Goal: Task Accomplishment & Management: Complete application form

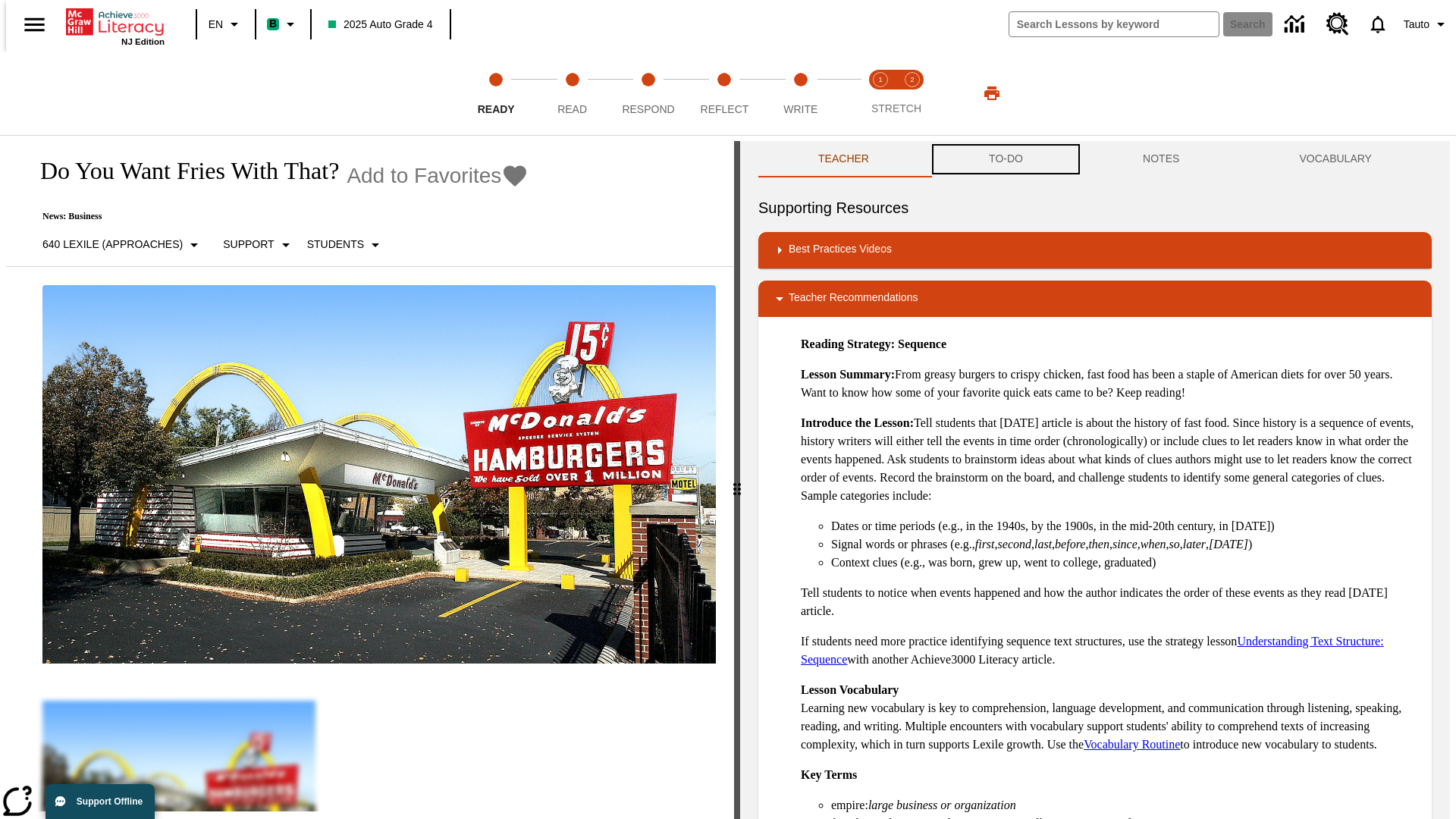
click at [1004, 159] on button "TO-DO" at bounding box center [1005, 159] width 154 height 36
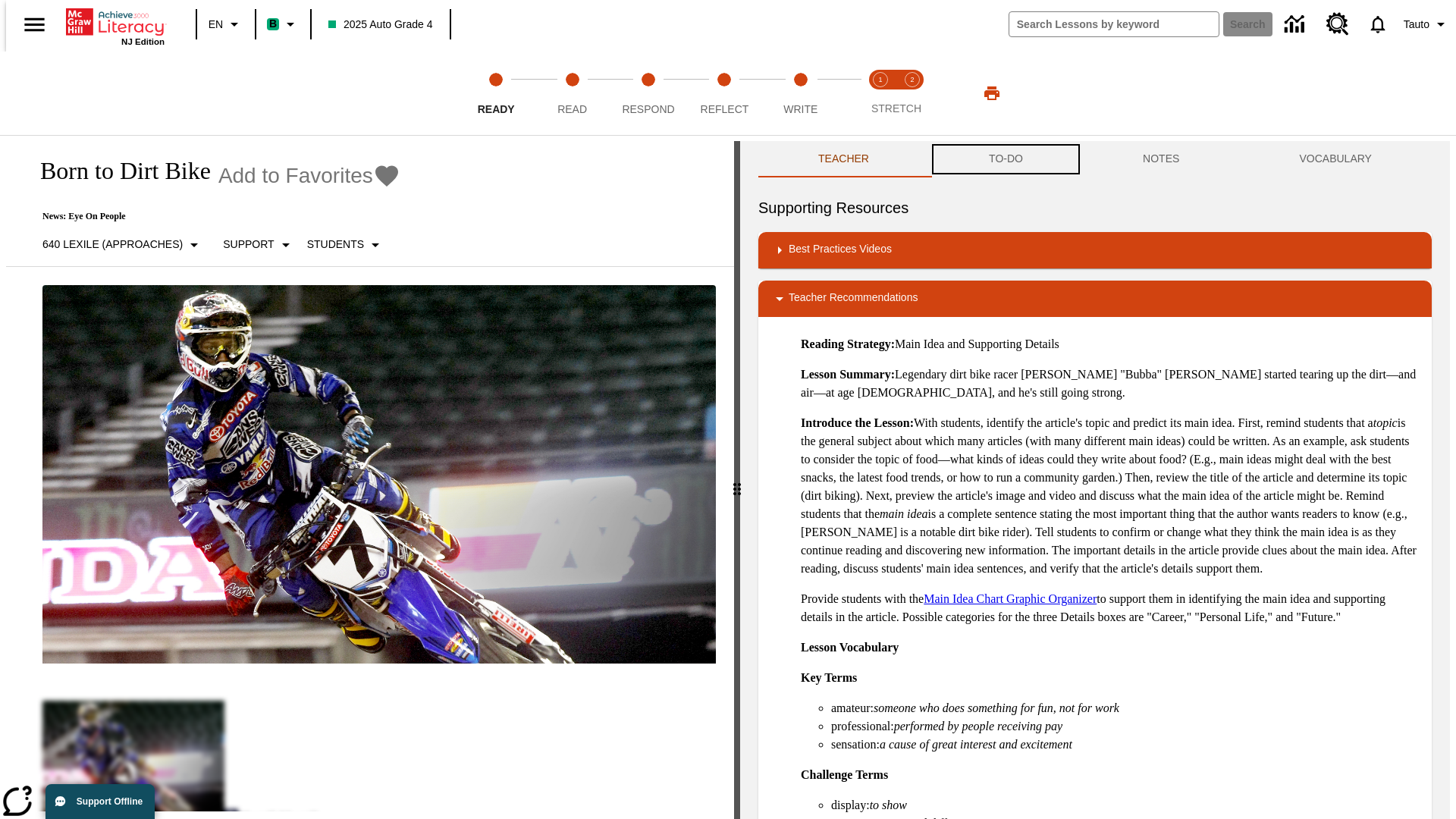
click at [1004, 159] on button "TO-DO" at bounding box center [1005, 159] width 154 height 36
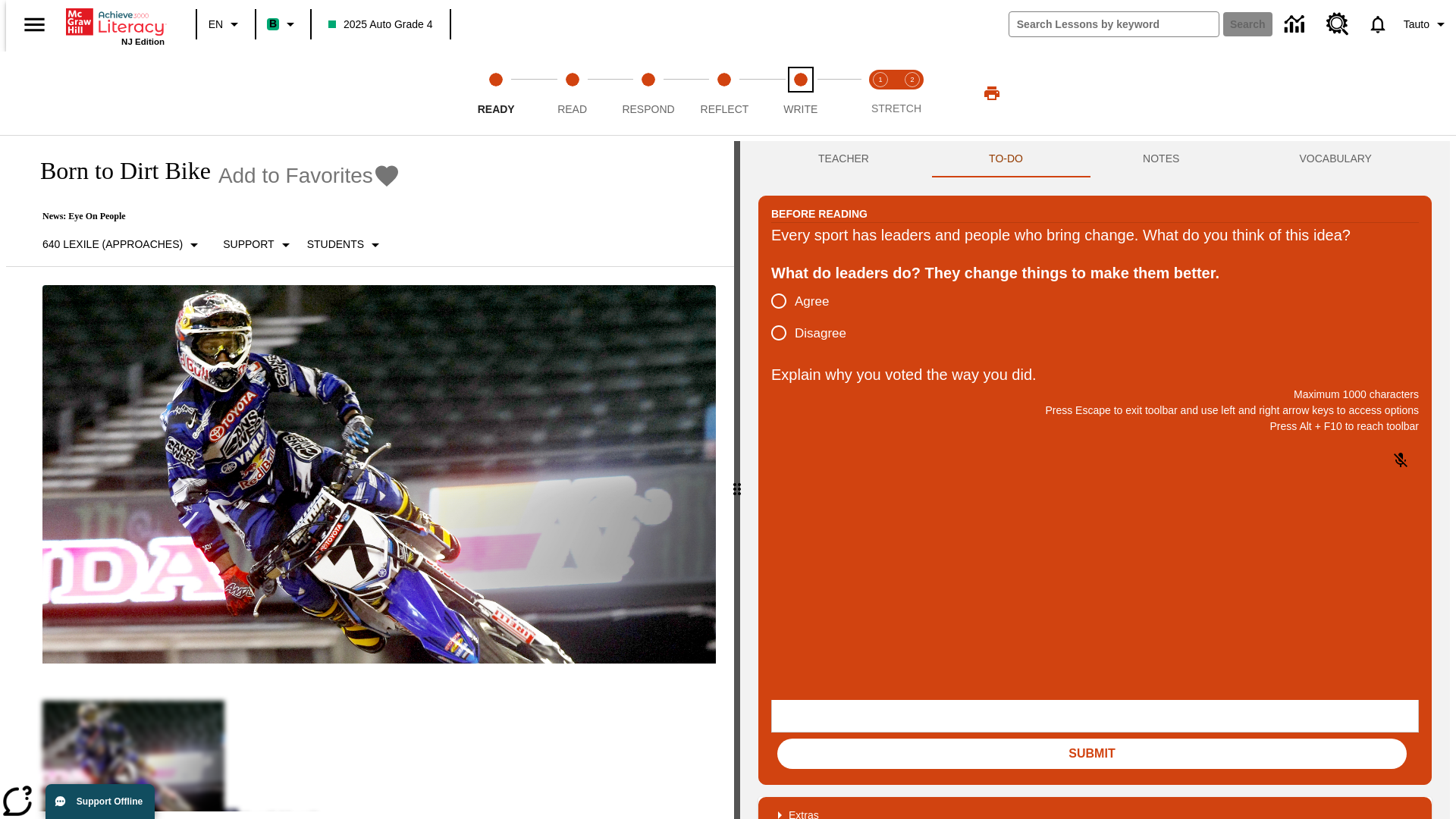
click at [800, 93] on span "Write" at bounding box center [800, 103] width 34 height 27
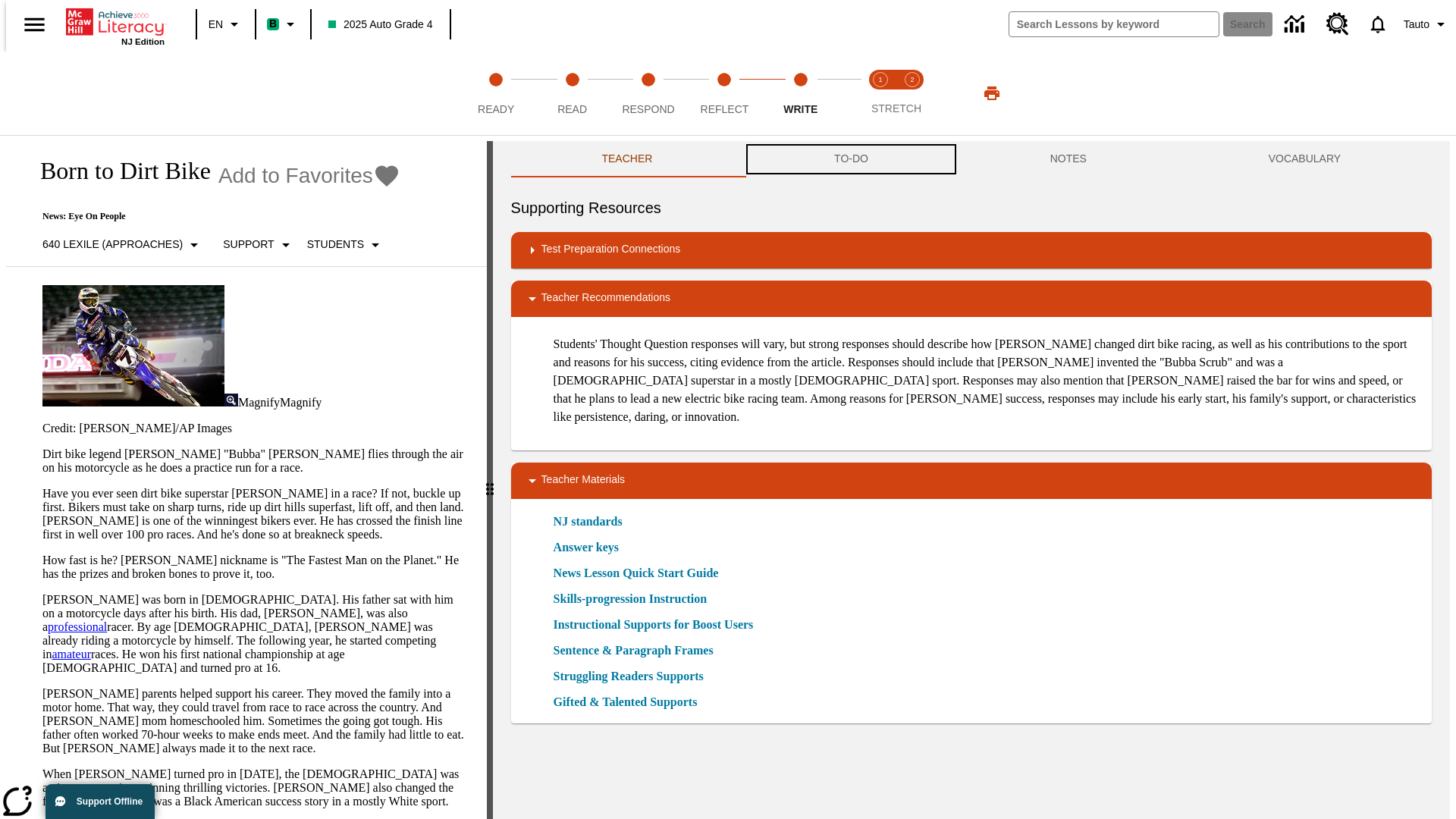
scroll to position [1, 0]
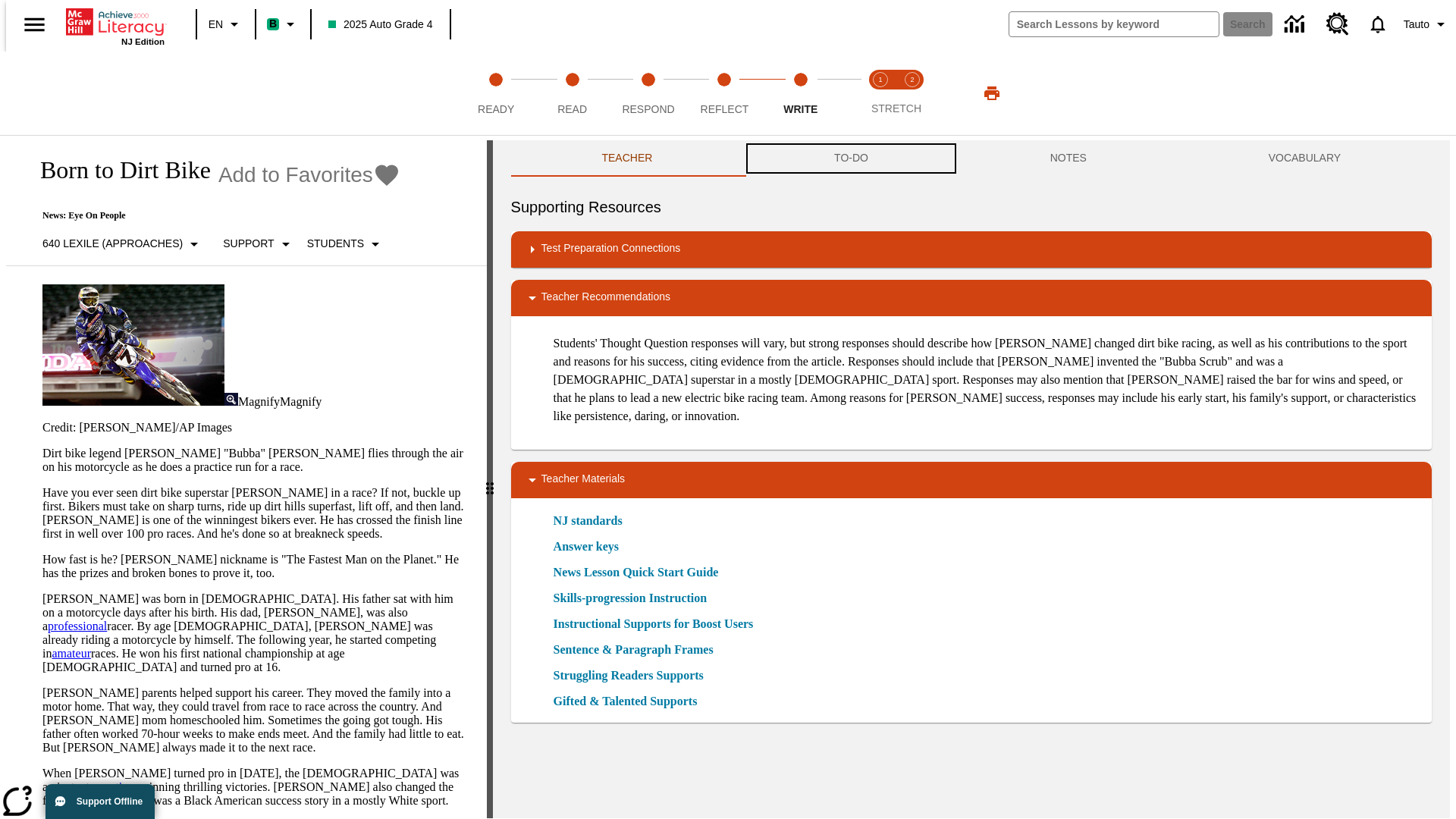
click at [850, 159] on button "TO-DO" at bounding box center [851, 158] width 216 height 36
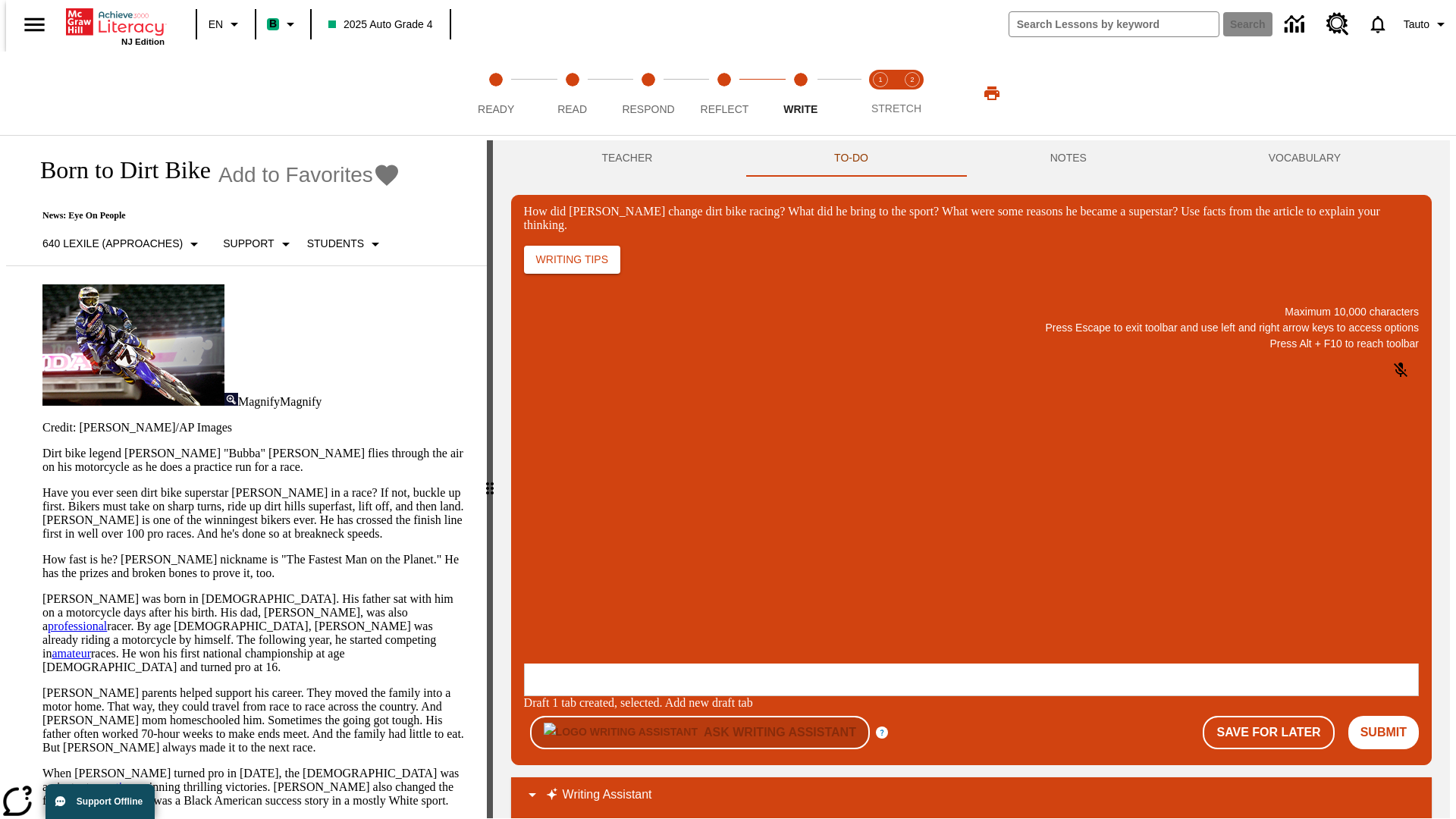
scroll to position [0, 0]
click at [745, 566] on p "One change Stewart brought to dirt bike racing was…" at bounding box center [636, 571] width 215 height 27
click at [555, 506] on span "Copy" at bounding box center [542, 512] width 25 height 12
click at [745, 566] on p "How did Stewart change dirt bike racing? What did he bring to the sport? What w…" at bounding box center [636, 564] width 215 height 14
click at [555, 506] on span "Copy" at bounding box center [542, 512] width 25 height 12
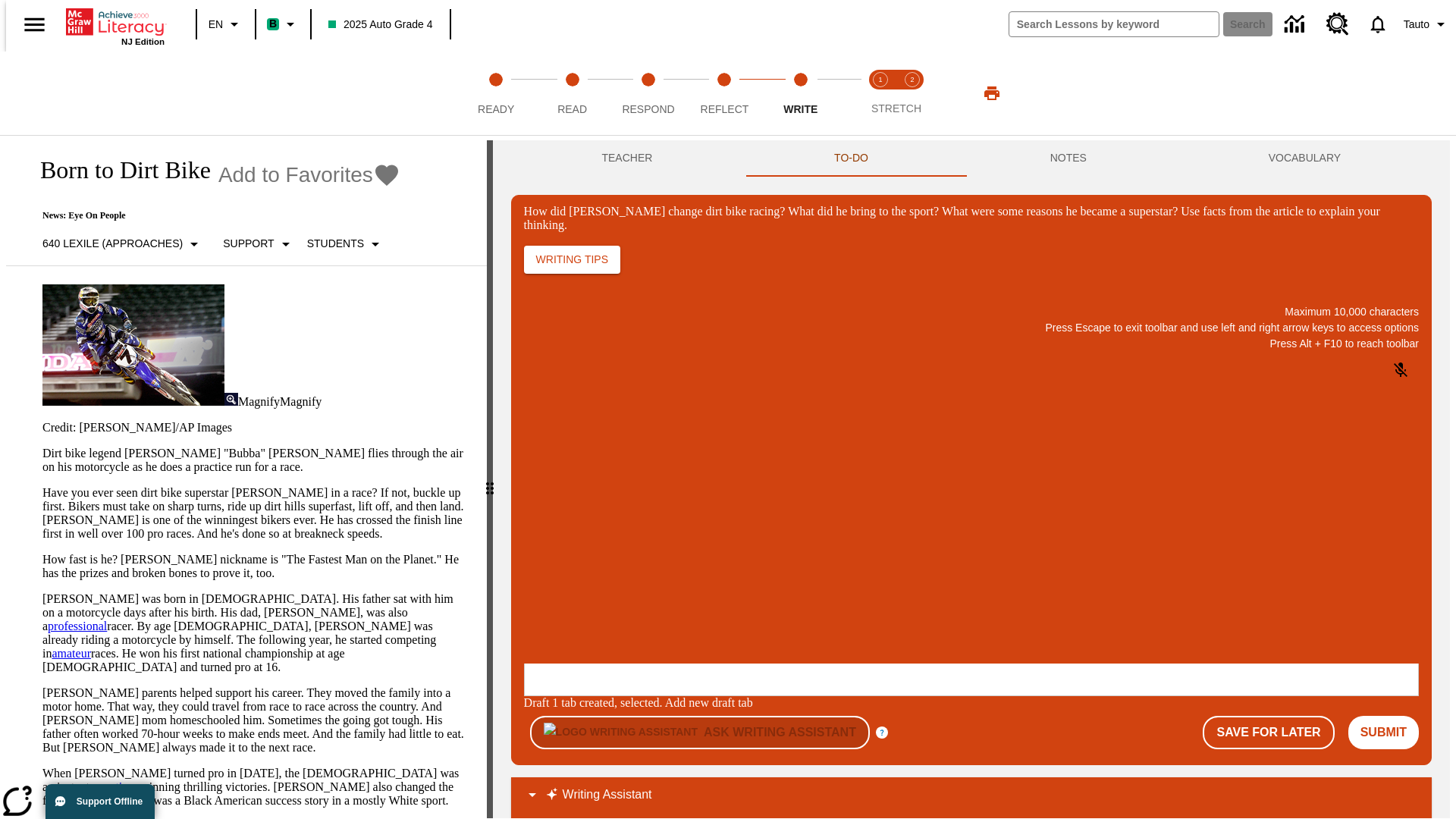
click at [745, 566] on p "How did Stewart change dirt bike racing? What did he bring to the sport? What w…" at bounding box center [636, 564] width 215 height 14
click at [1070, 158] on button "NOTES" at bounding box center [1068, 158] width 218 height 36
